Goal: Navigation & Orientation: Find specific page/section

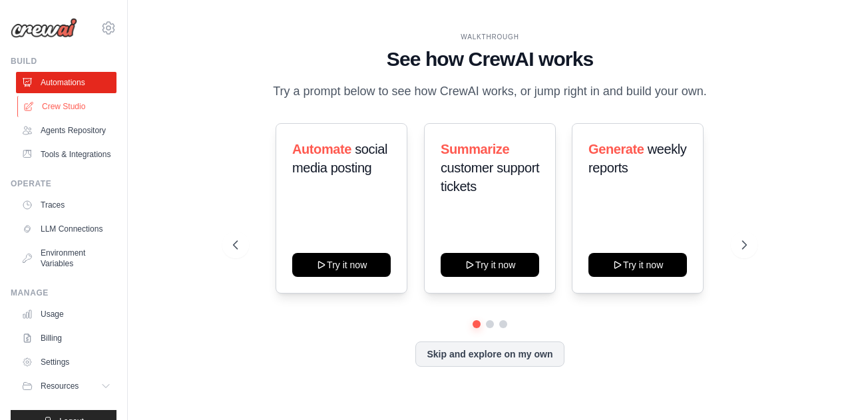
click at [67, 105] on link "Crew Studio" at bounding box center [67, 106] width 101 height 21
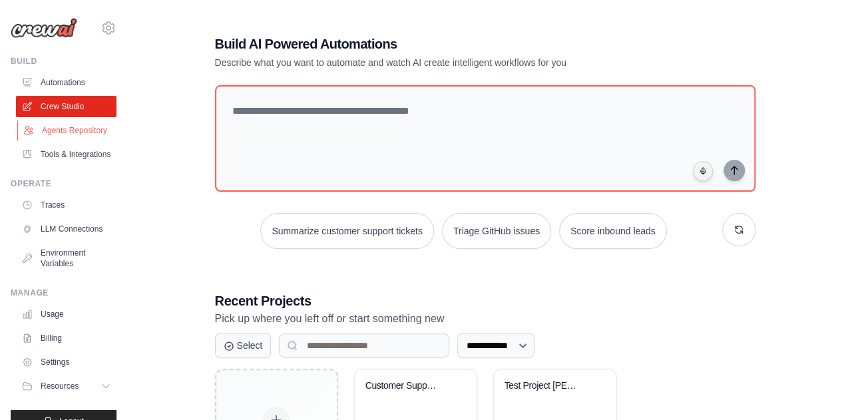
click at [66, 135] on link "Agents Repository" at bounding box center [67, 130] width 101 height 21
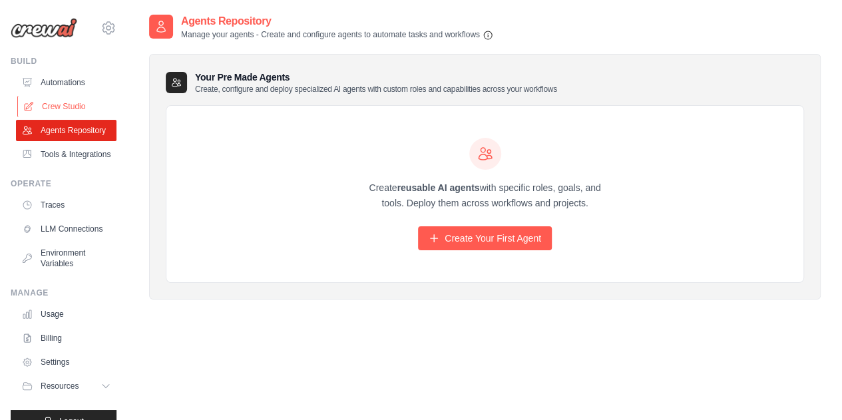
click at [63, 105] on link "Crew Studio" at bounding box center [67, 106] width 101 height 21
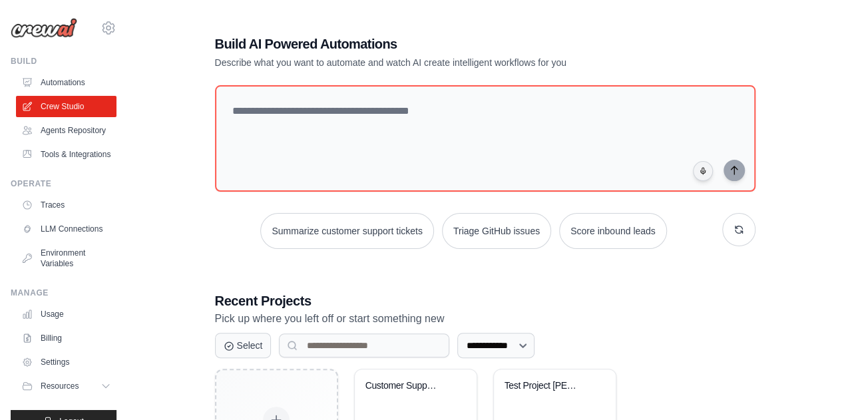
scroll to position [115, 0]
